Goal: Information Seeking & Learning: Learn about a topic

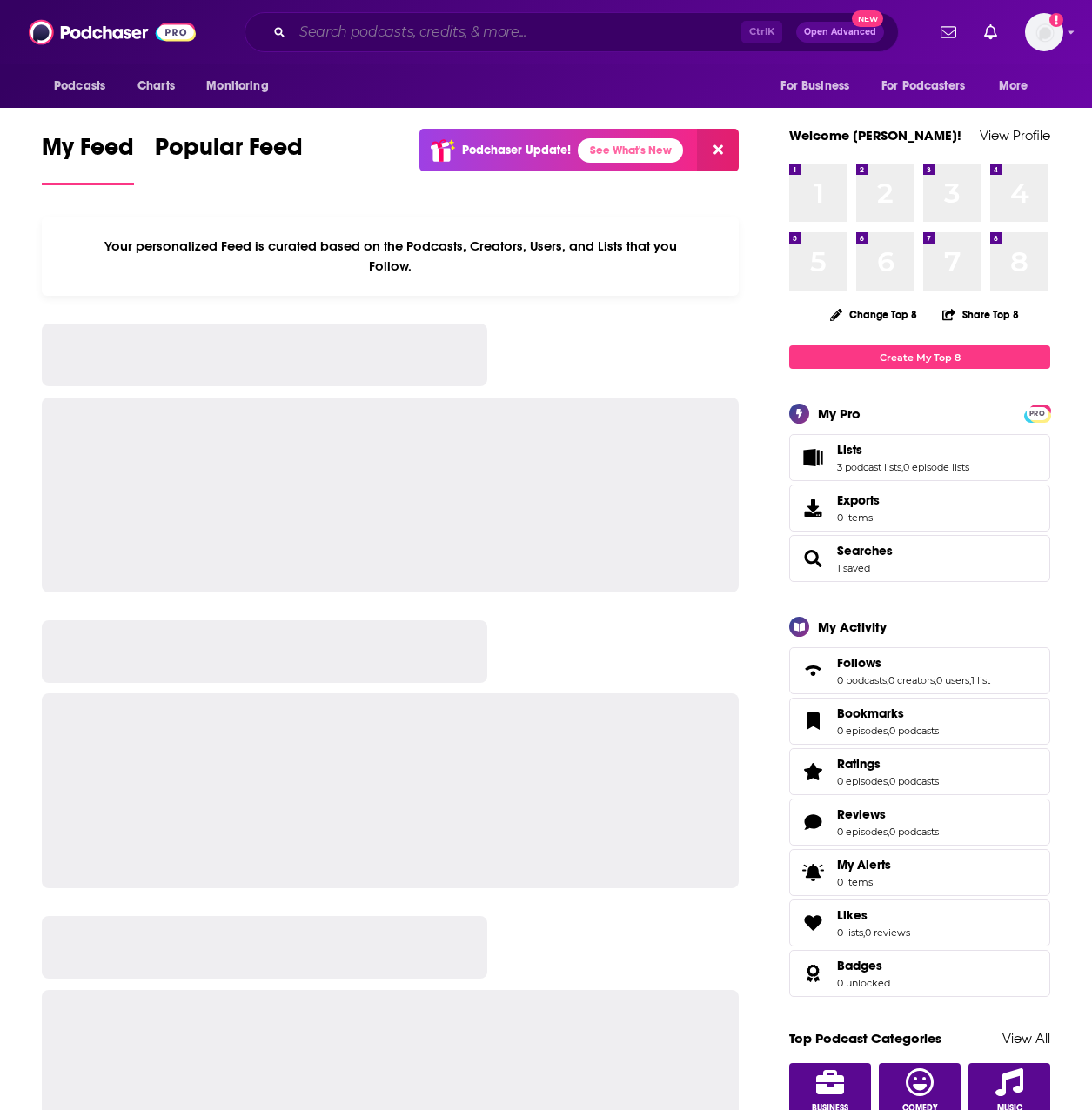
click at [677, 43] on input "Search podcasts, credits, & more..." at bounding box center [517, 32] width 449 height 28
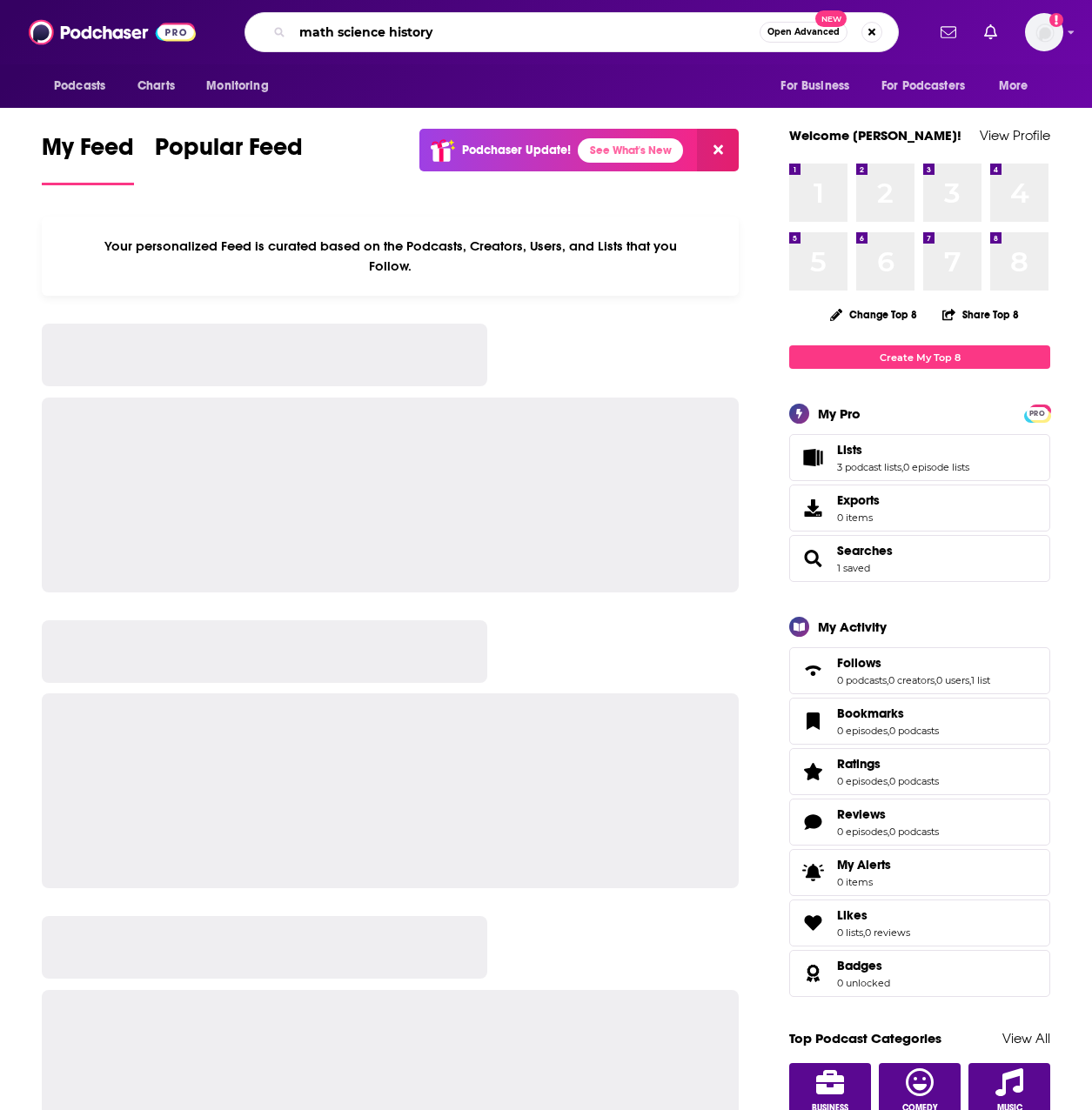
type input "math science history"
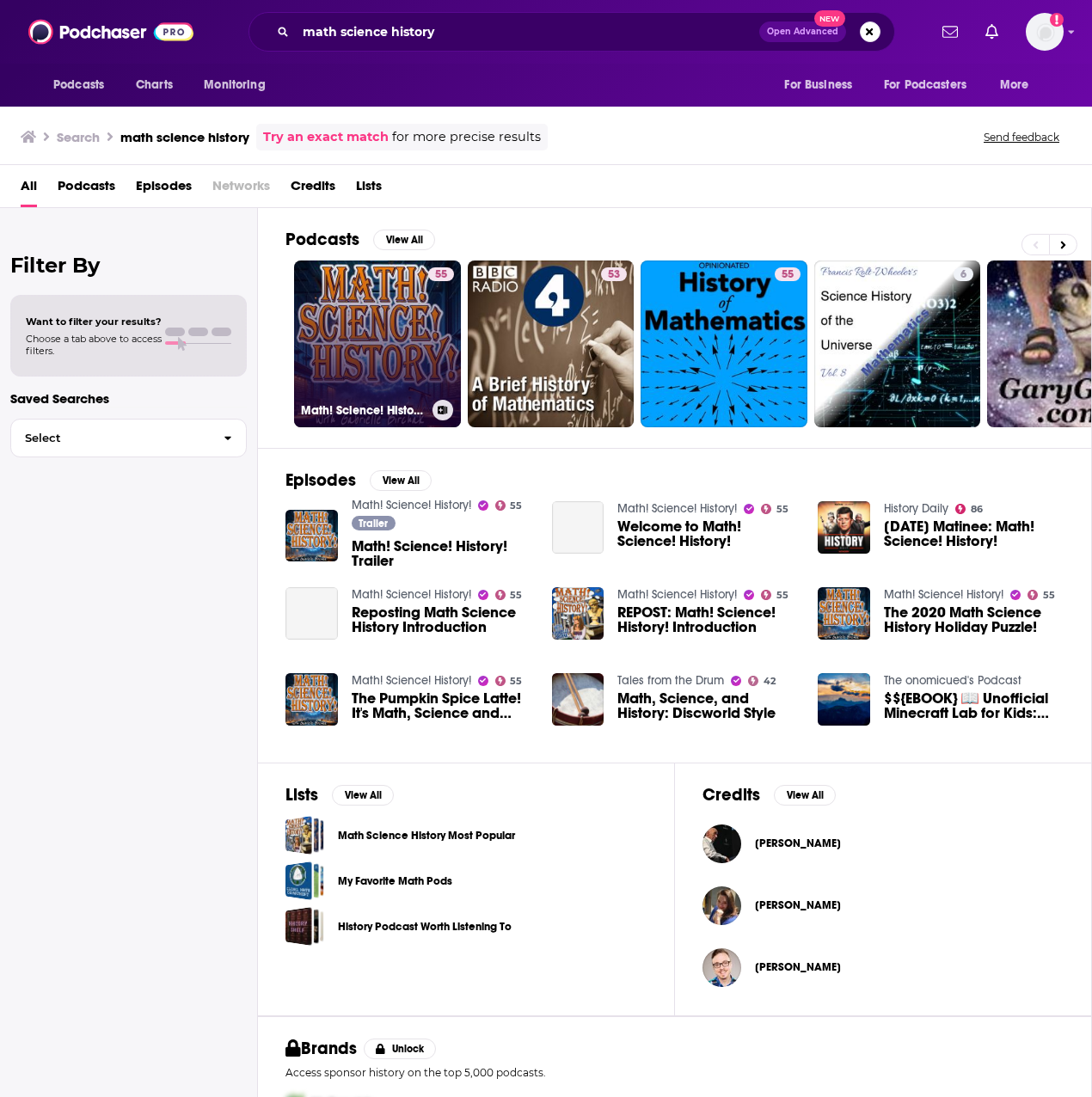
click at [388, 329] on link "55 Math! Science! History!" at bounding box center [377, 344] width 167 height 167
